Goal: Use online tool/utility: Utilize a website feature to perform a specific function

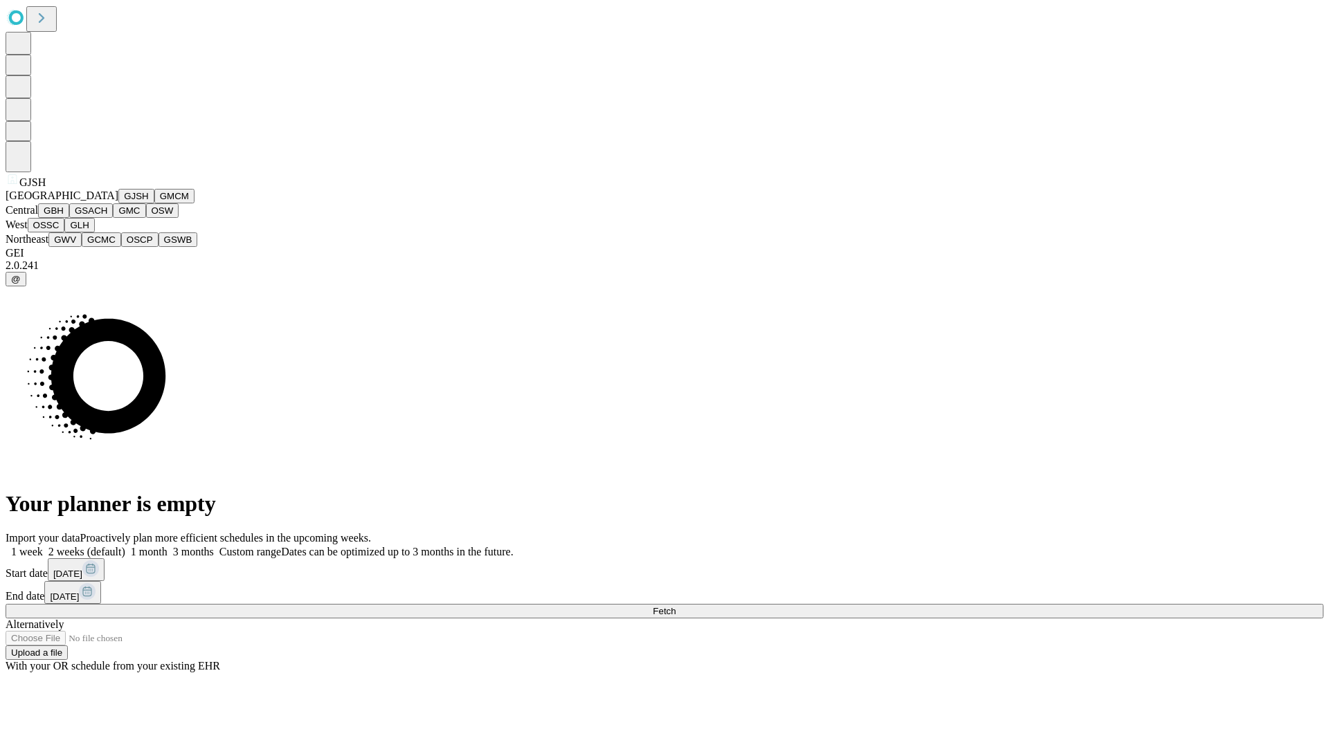
click at [118, 203] on button "GJSH" at bounding box center [136, 196] width 36 height 15
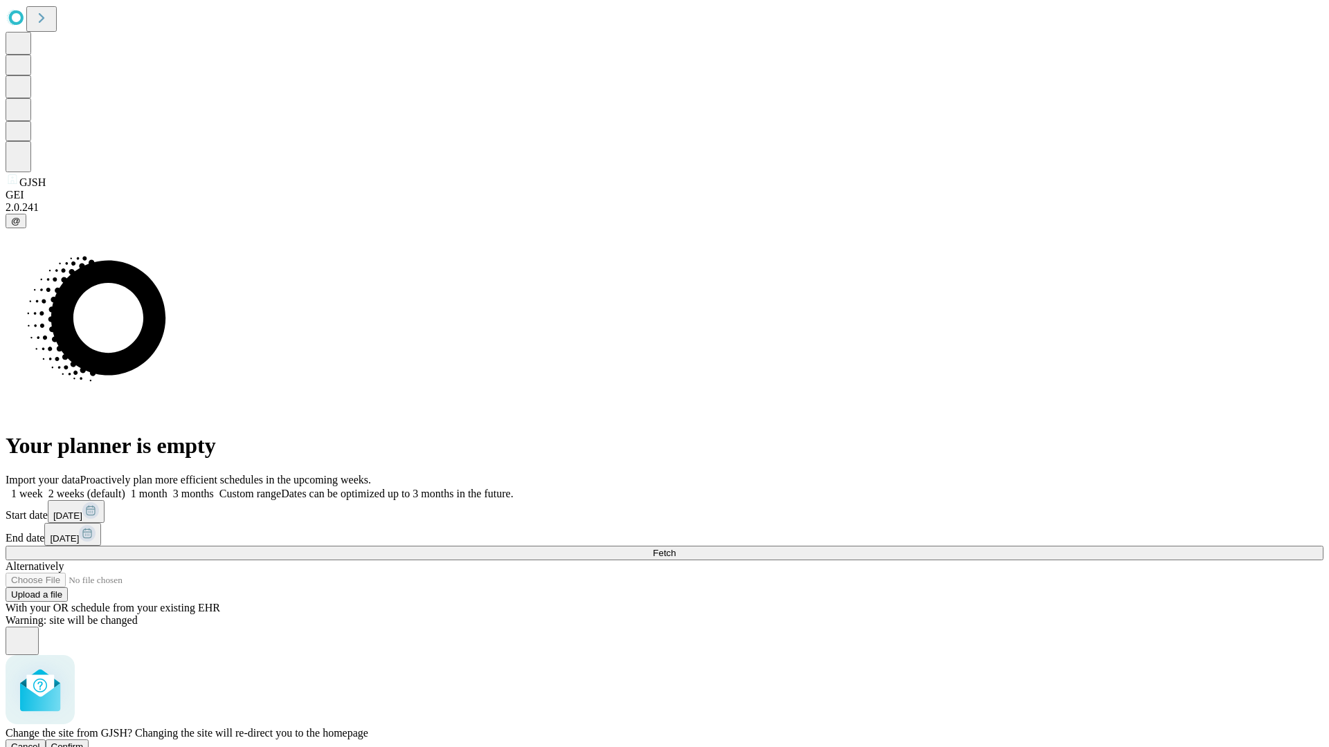
click at [84, 742] on span "Confirm" at bounding box center [67, 747] width 33 height 10
click at [167, 488] on label "1 month" at bounding box center [146, 494] width 42 height 12
click at [675, 548] on span "Fetch" at bounding box center [664, 553] width 23 height 10
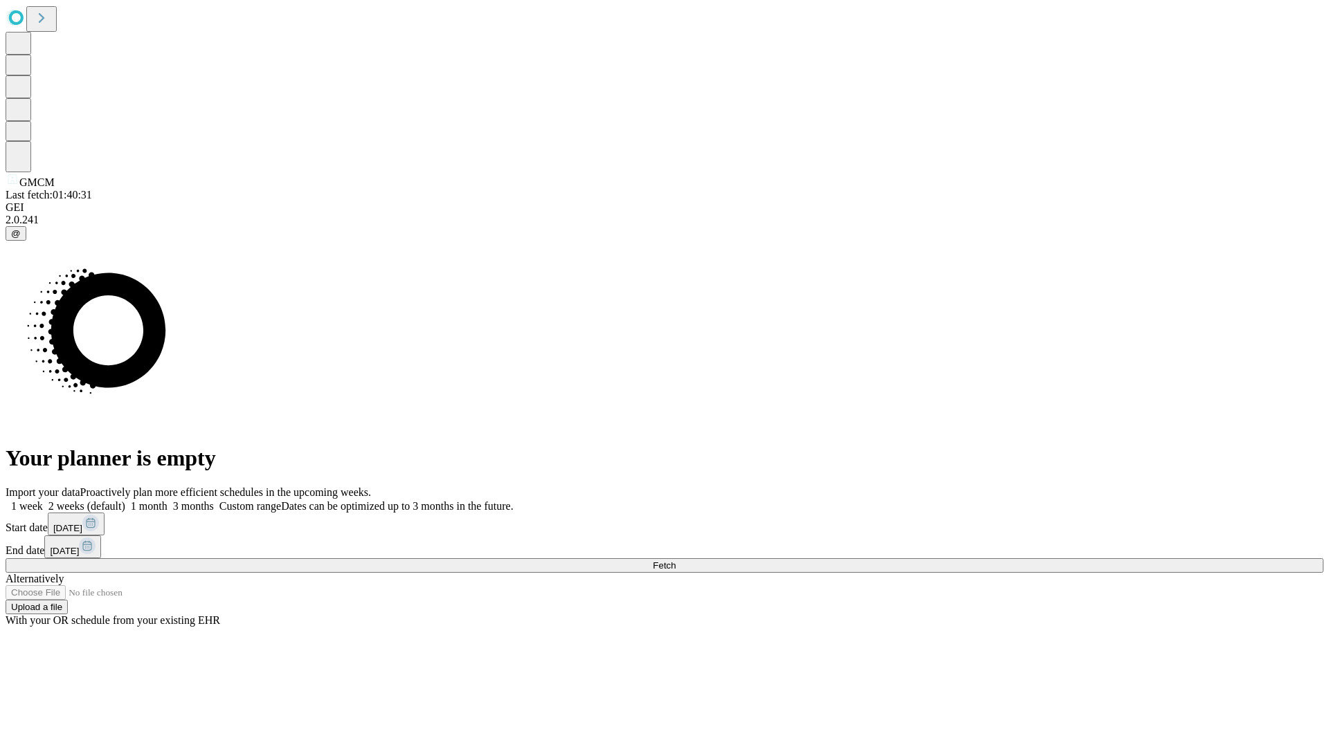
click at [167, 500] on label "1 month" at bounding box center [146, 506] width 42 height 12
click at [675, 561] on span "Fetch" at bounding box center [664, 566] width 23 height 10
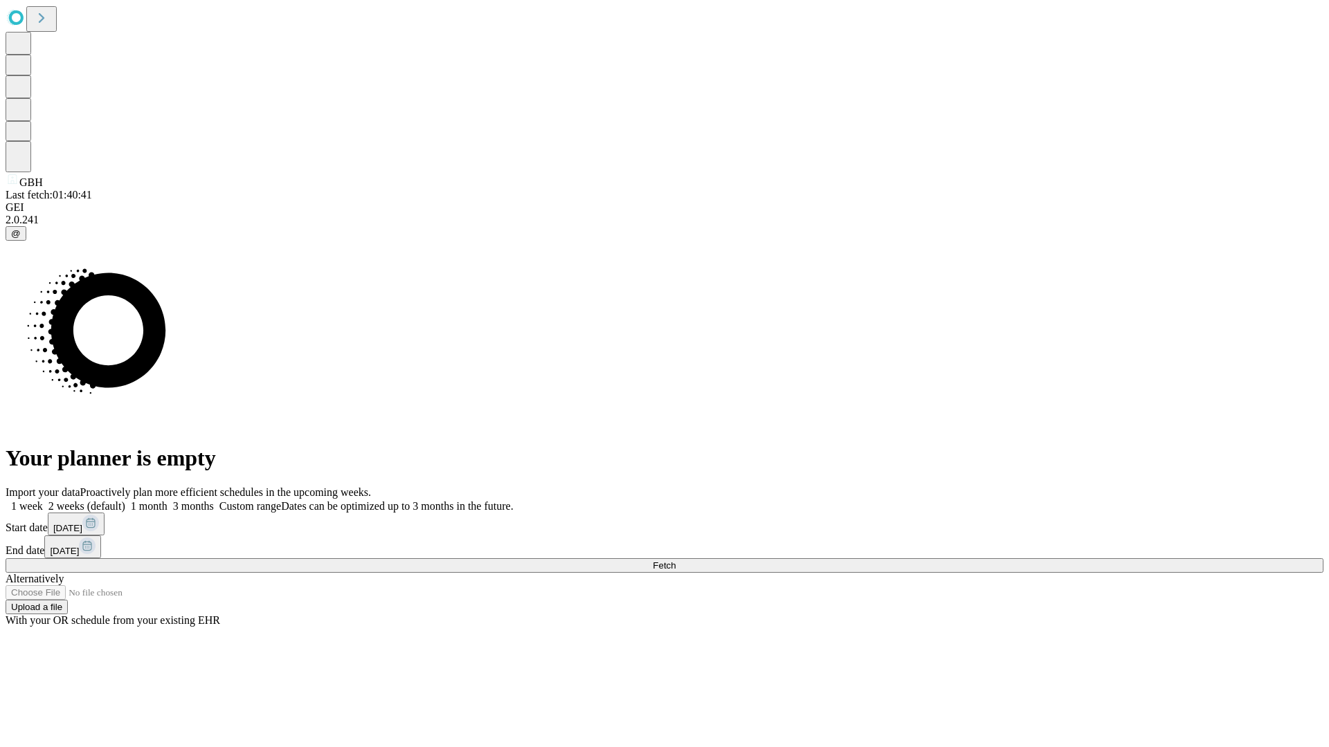
click at [167, 500] on label "1 month" at bounding box center [146, 506] width 42 height 12
click at [675, 561] on span "Fetch" at bounding box center [664, 566] width 23 height 10
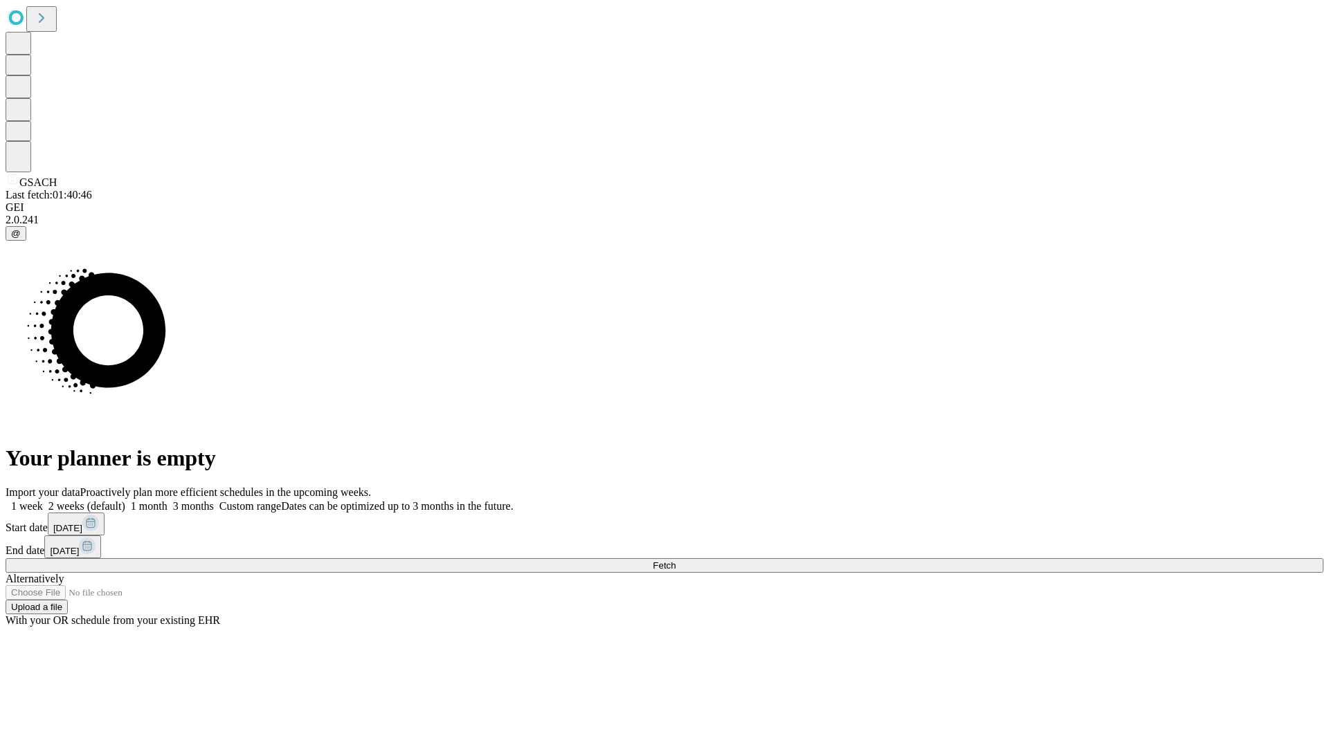
click at [167, 500] on label "1 month" at bounding box center [146, 506] width 42 height 12
click at [675, 561] on span "Fetch" at bounding box center [664, 566] width 23 height 10
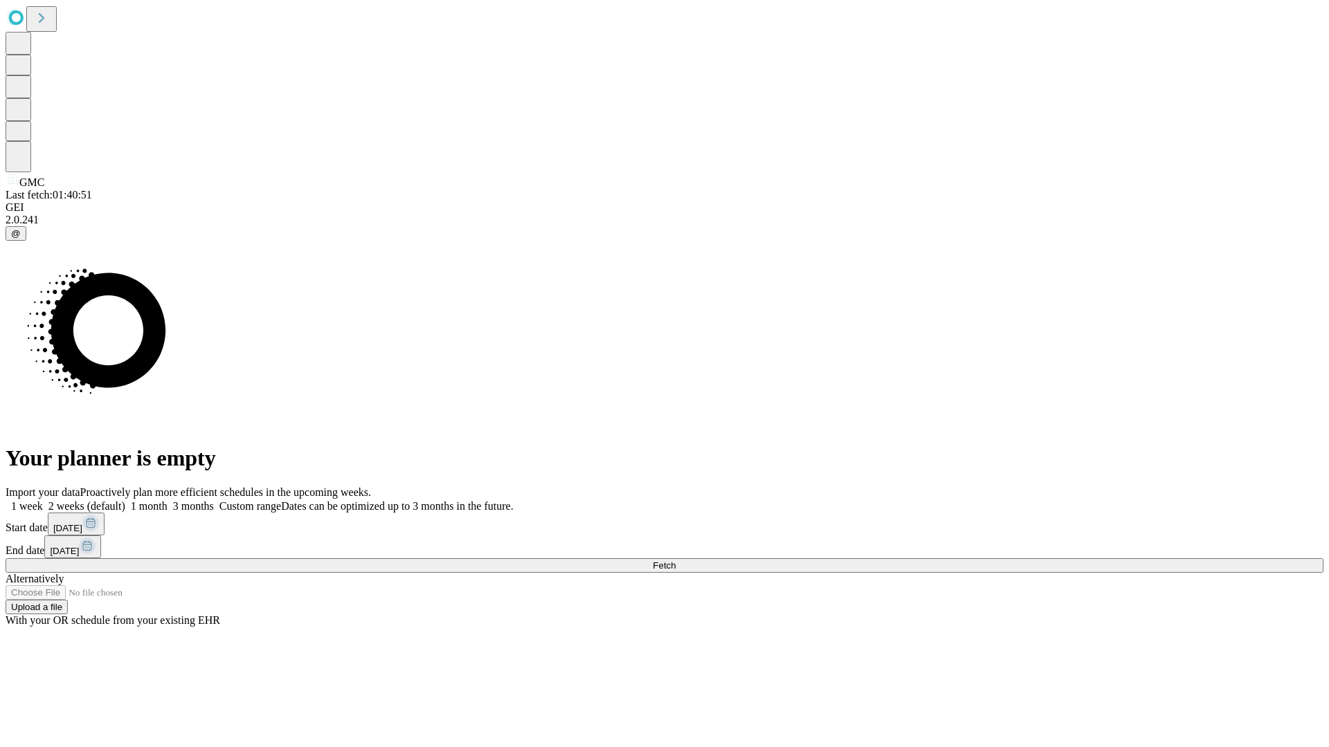
click at [167, 500] on label "1 month" at bounding box center [146, 506] width 42 height 12
click at [675, 561] on span "Fetch" at bounding box center [664, 566] width 23 height 10
click at [167, 500] on label "1 month" at bounding box center [146, 506] width 42 height 12
click at [675, 561] on span "Fetch" at bounding box center [664, 566] width 23 height 10
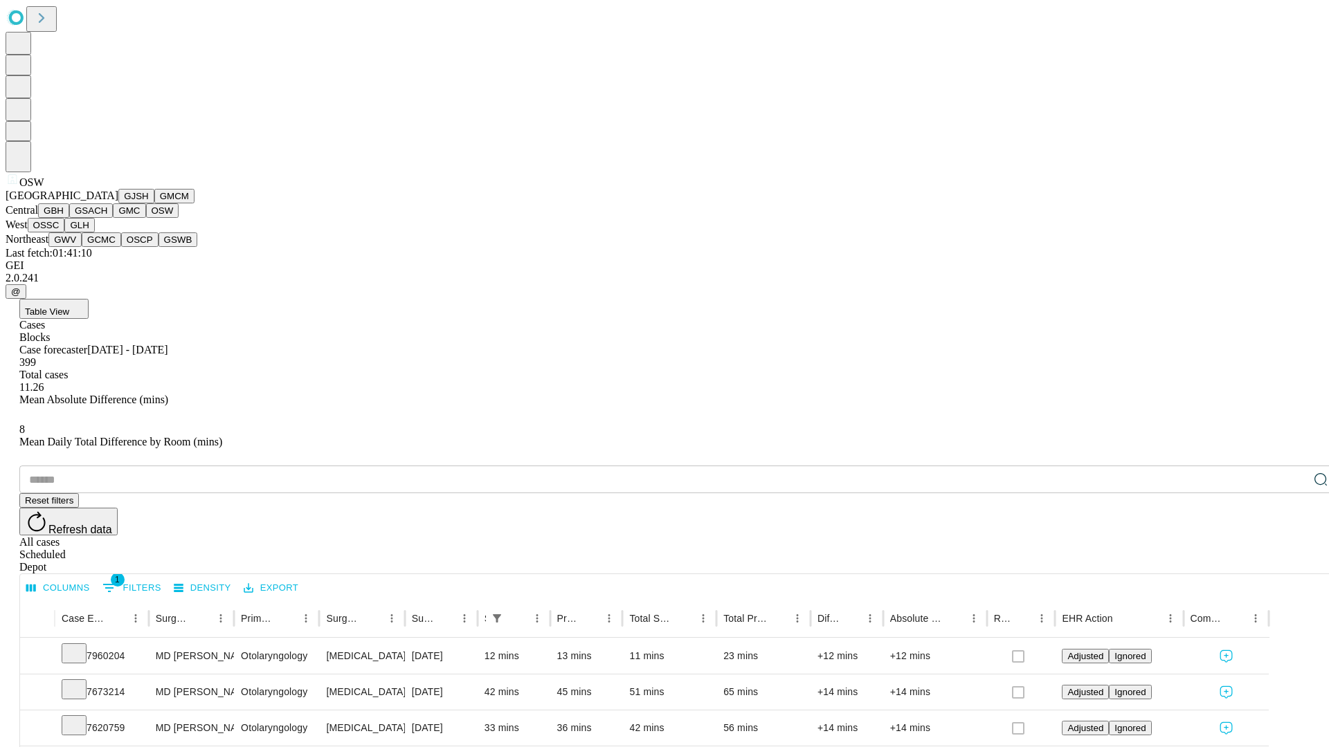
click at [65, 233] on button "OSSC" at bounding box center [46, 225] width 37 height 15
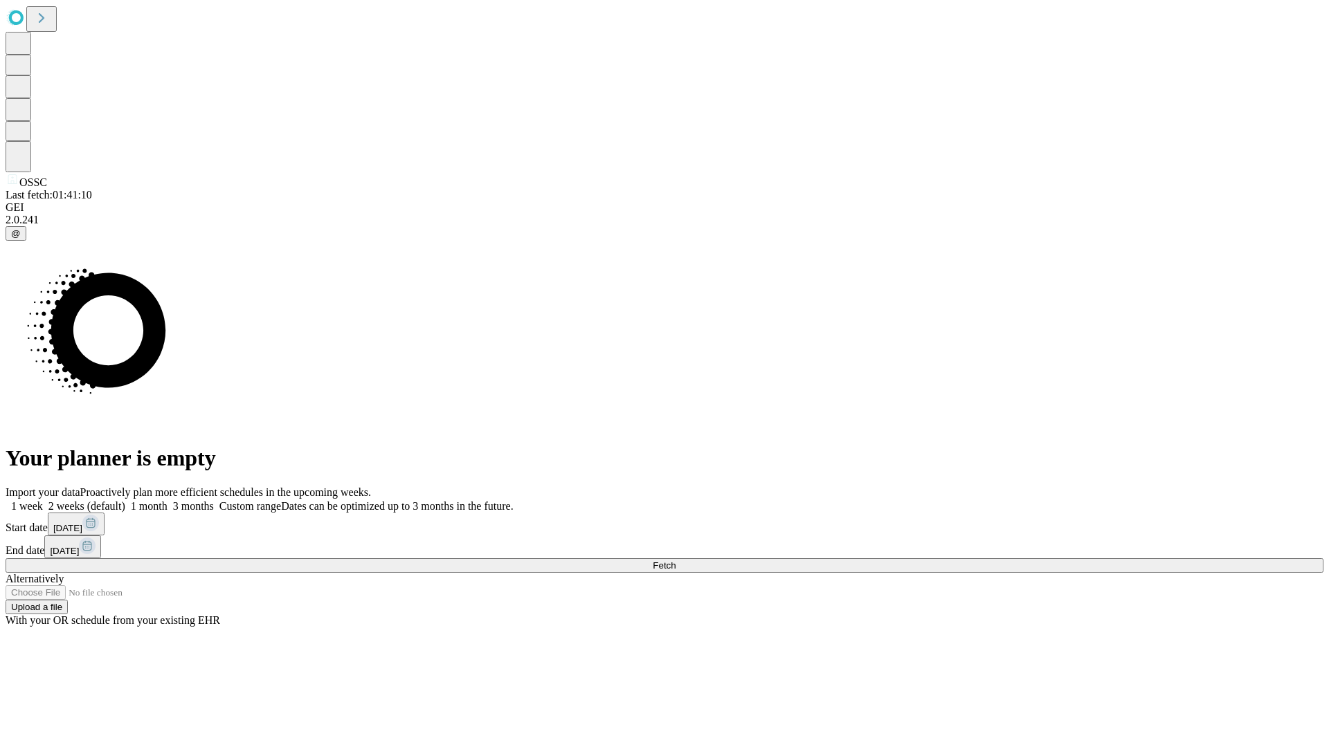
click at [167, 500] on label "1 month" at bounding box center [146, 506] width 42 height 12
click at [675, 561] on span "Fetch" at bounding box center [664, 566] width 23 height 10
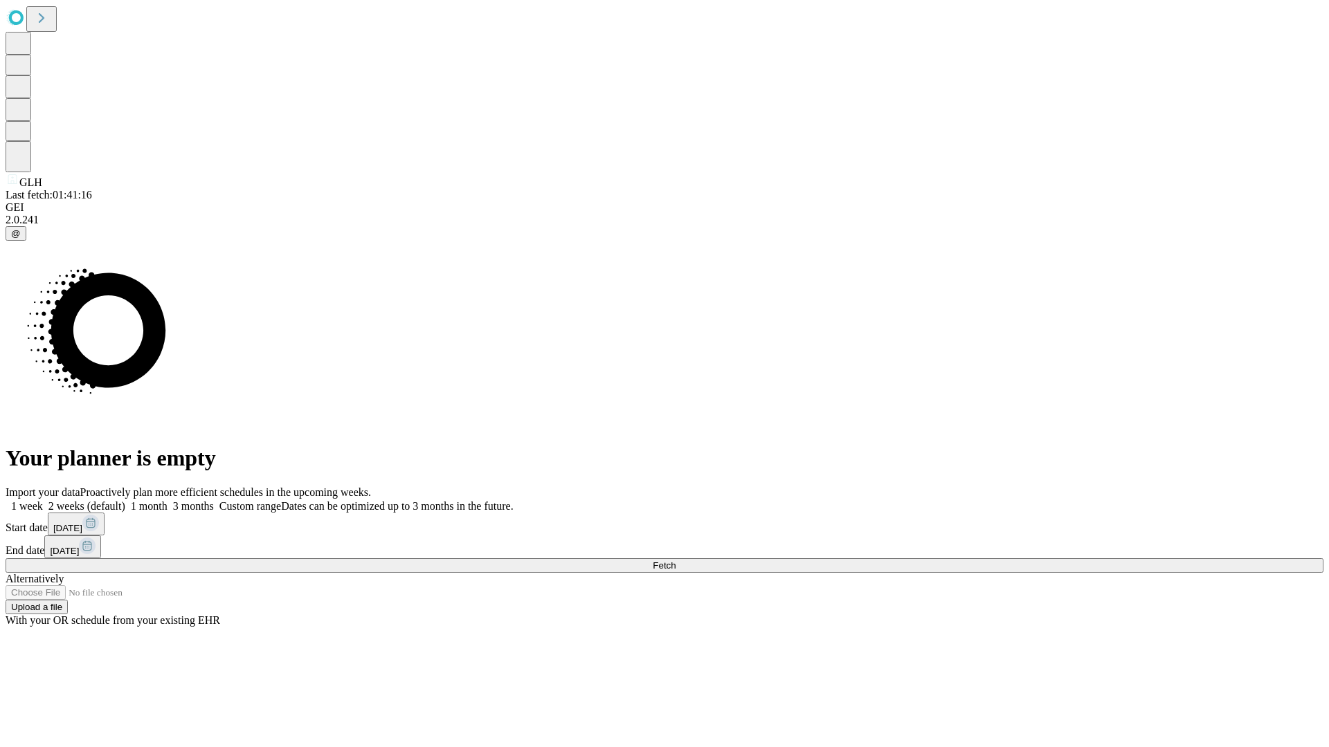
click at [167, 500] on label "1 month" at bounding box center [146, 506] width 42 height 12
click at [675, 561] on span "Fetch" at bounding box center [664, 566] width 23 height 10
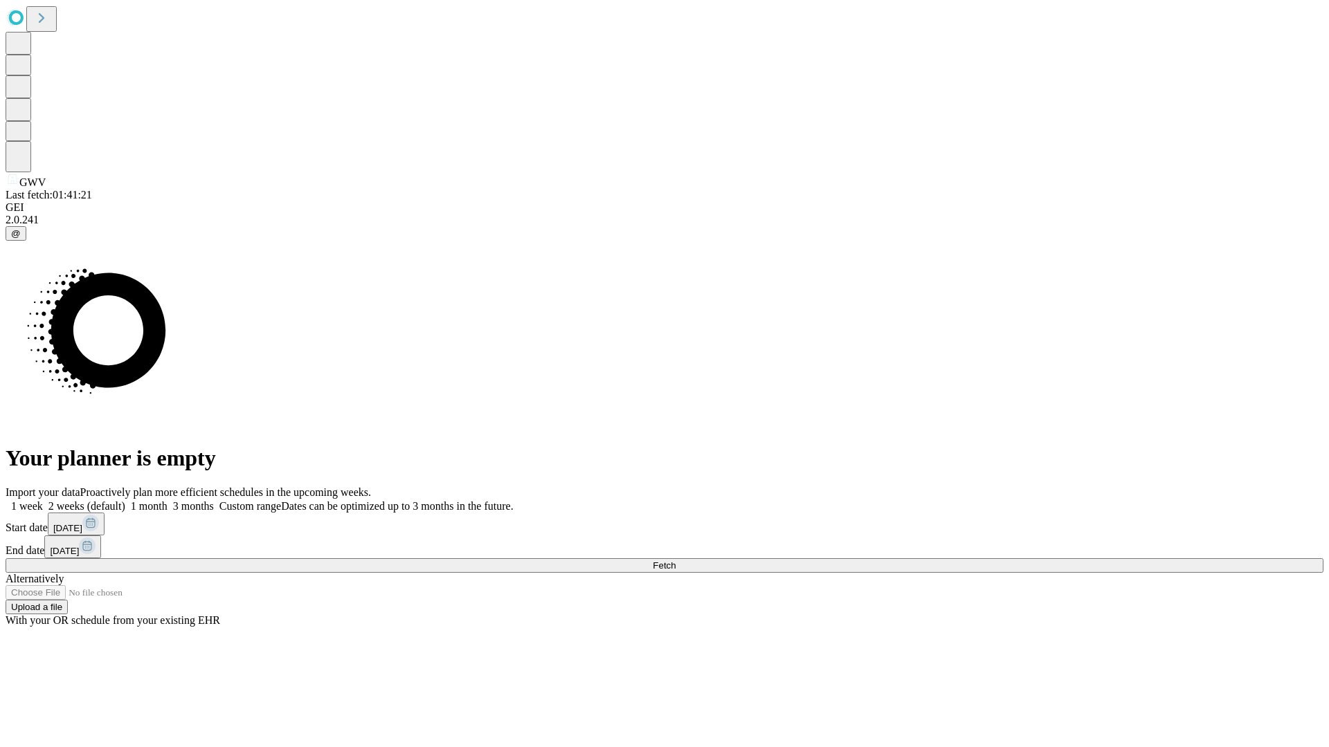
click at [167, 500] on label "1 month" at bounding box center [146, 506] width 42 height 12
click at [675, 561] on span "Fetch" at bounding box center [664, 566] width 23 height 10
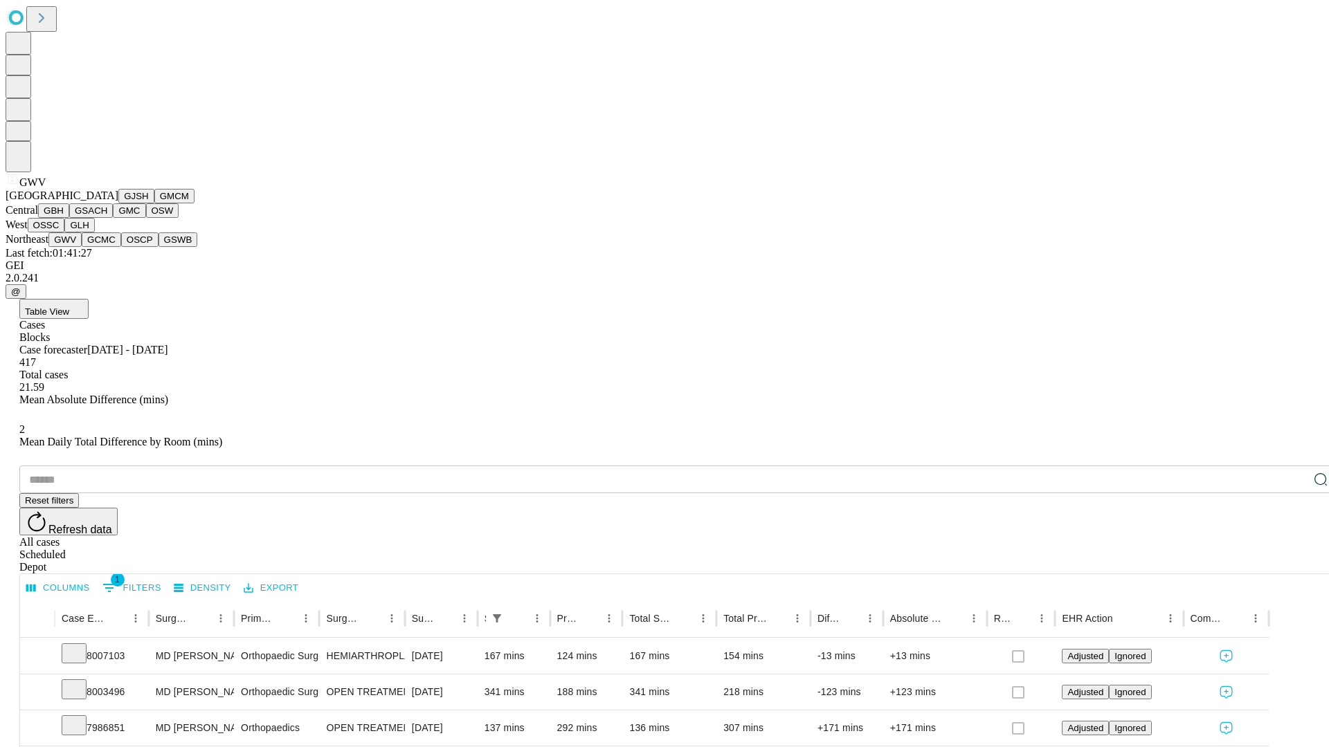
click at [107, 247] on button "GCMC" at bounding box center [101, 240] width 39 height 15
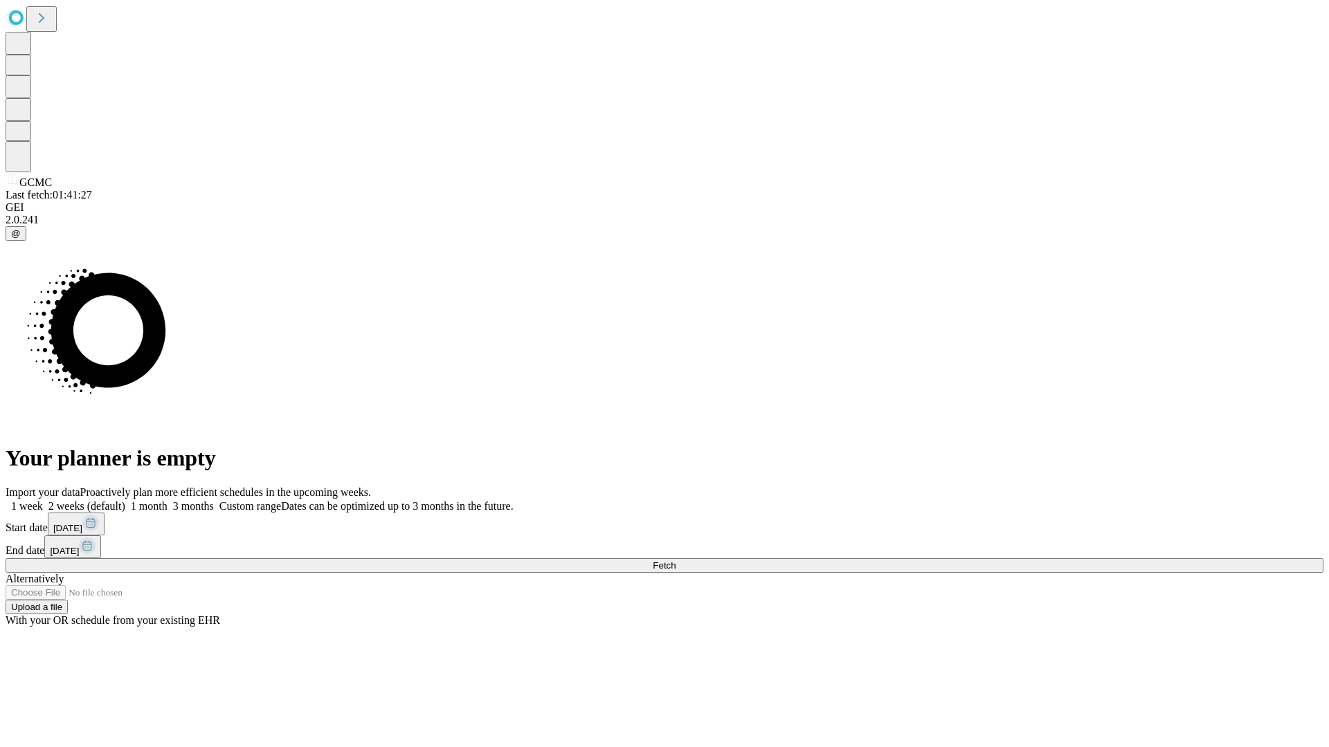
click at [167, 500] on label "1 month" at bounding box center [146, 506] width 42 height 12
click at [675, 561] on span "Fetch" at bounding box center [664, 566] width 23 height 10
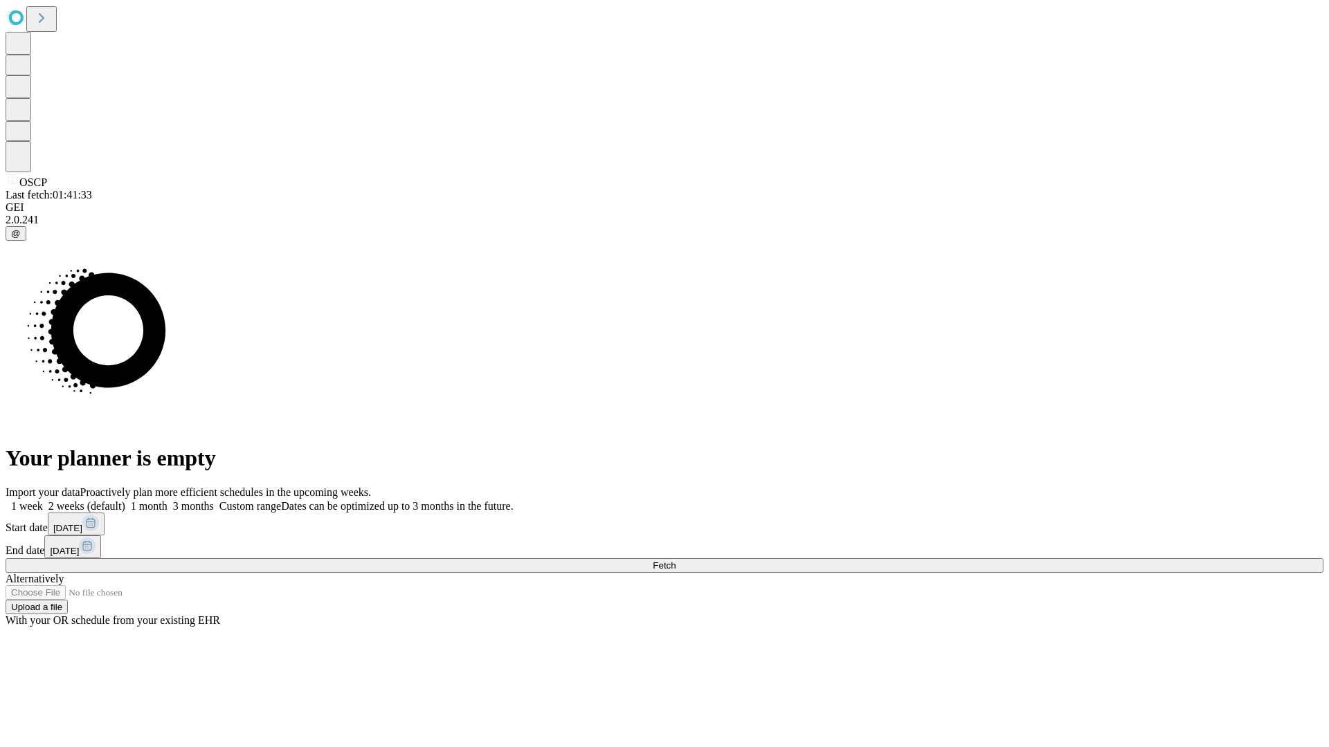
click at [675, 561] on span "Fetch" at bounding box center [664, 566] width 23 height 10
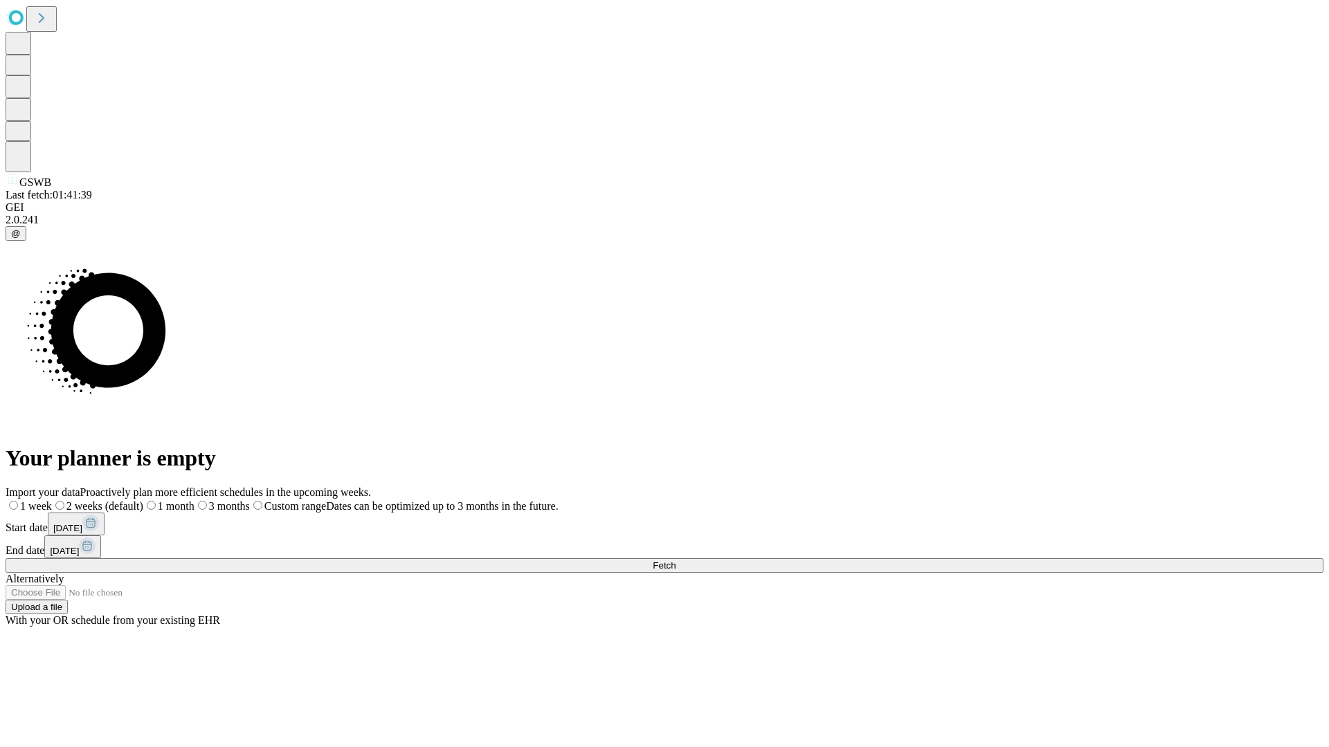
click at [194, 500] on label "1 month" at bounding box center [168, 506] width 51 height 12
click at [675, 561] on span "Fetch" at bounding box center [664, 566] width 23 height 10
